Goal: Task Accomplishment & Management: Manage account settings

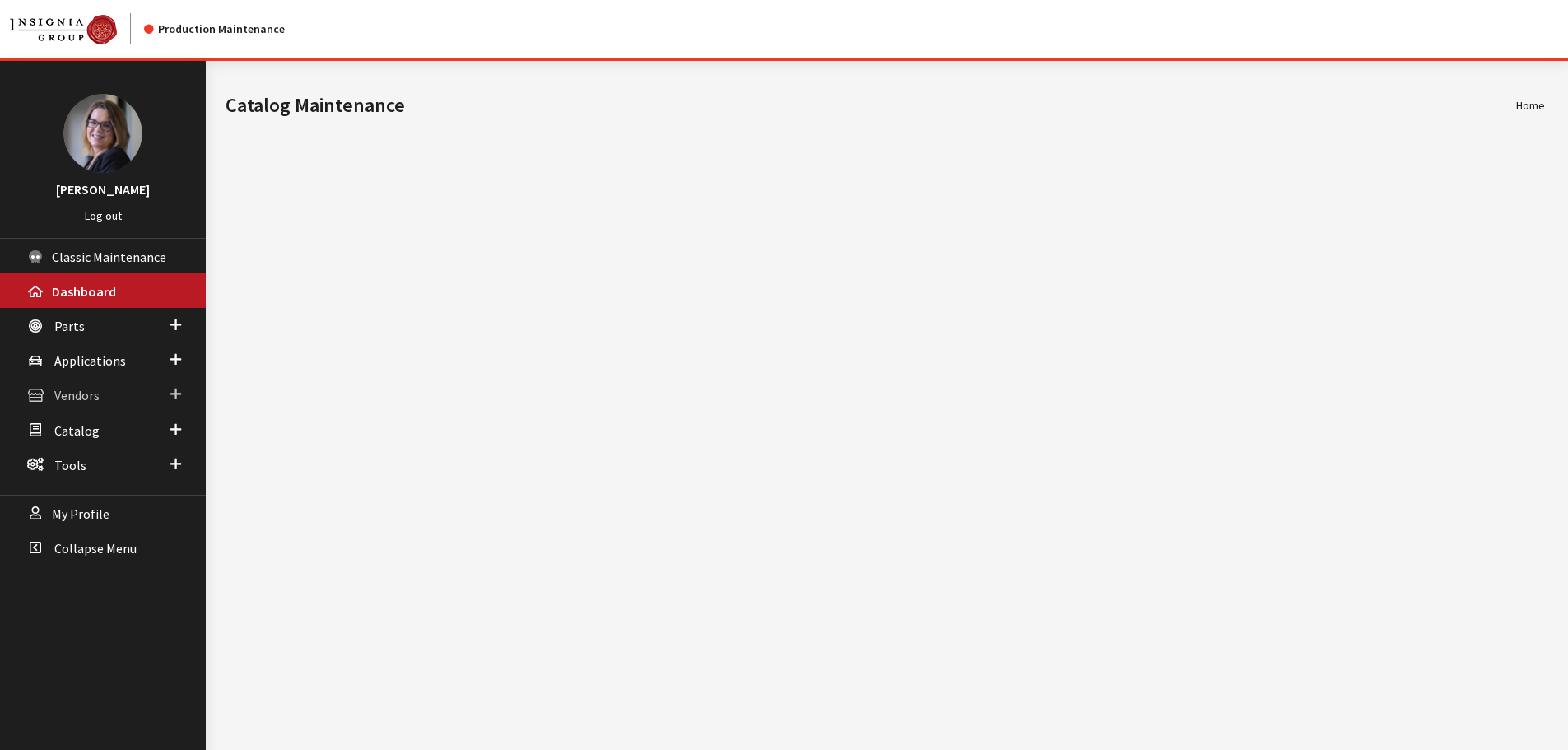
click at [176, 397] on span at bounding box center [176, 395] width 11 height 22
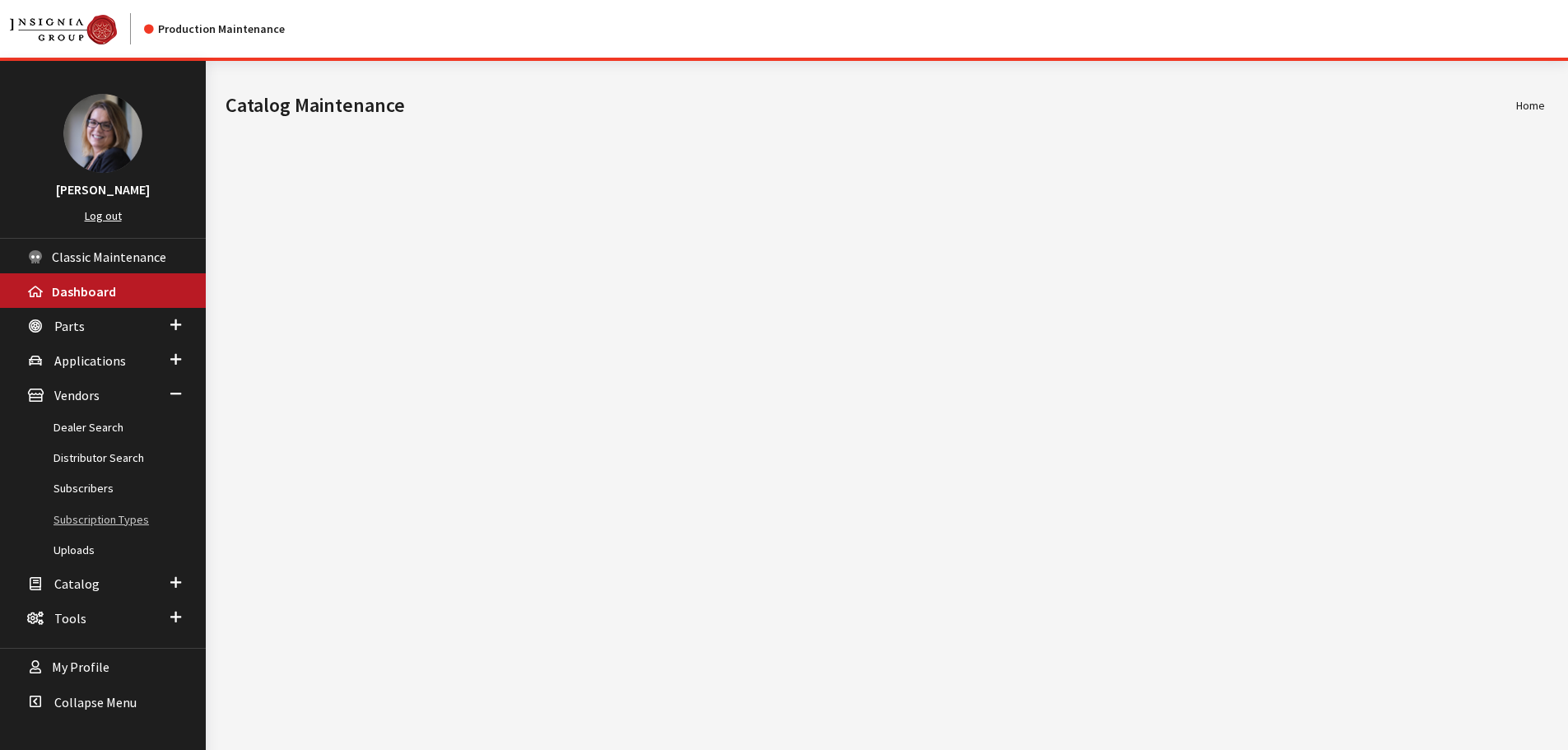
click at [107, 518] on link "Subscription Types" at bounding box center [103, 520] width 206 height 30
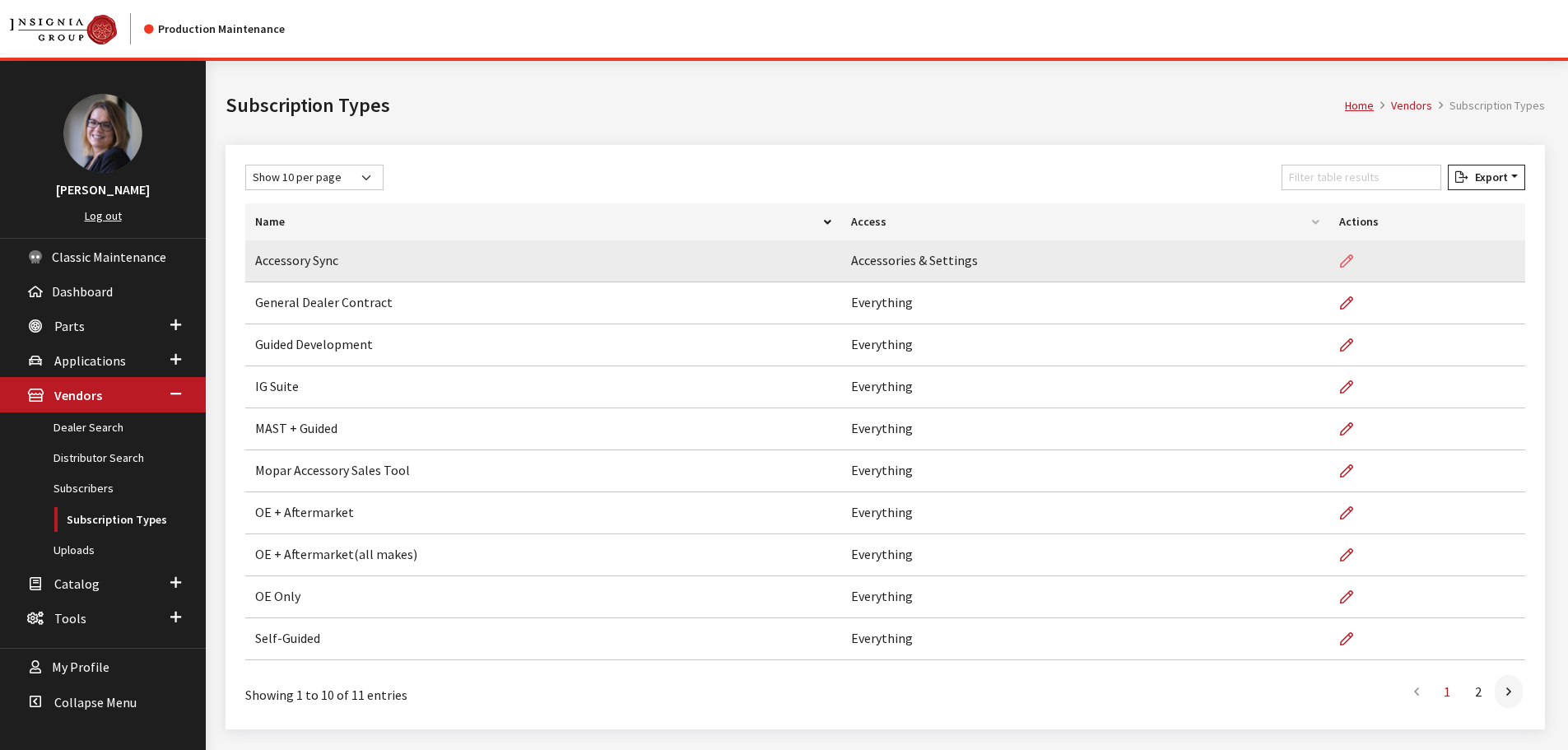
click at [1343, 260] on icon at bounding box center [1347, 262] width 13 height 13
